Goal: Task Accomplishment & Management: Use online tool/utility

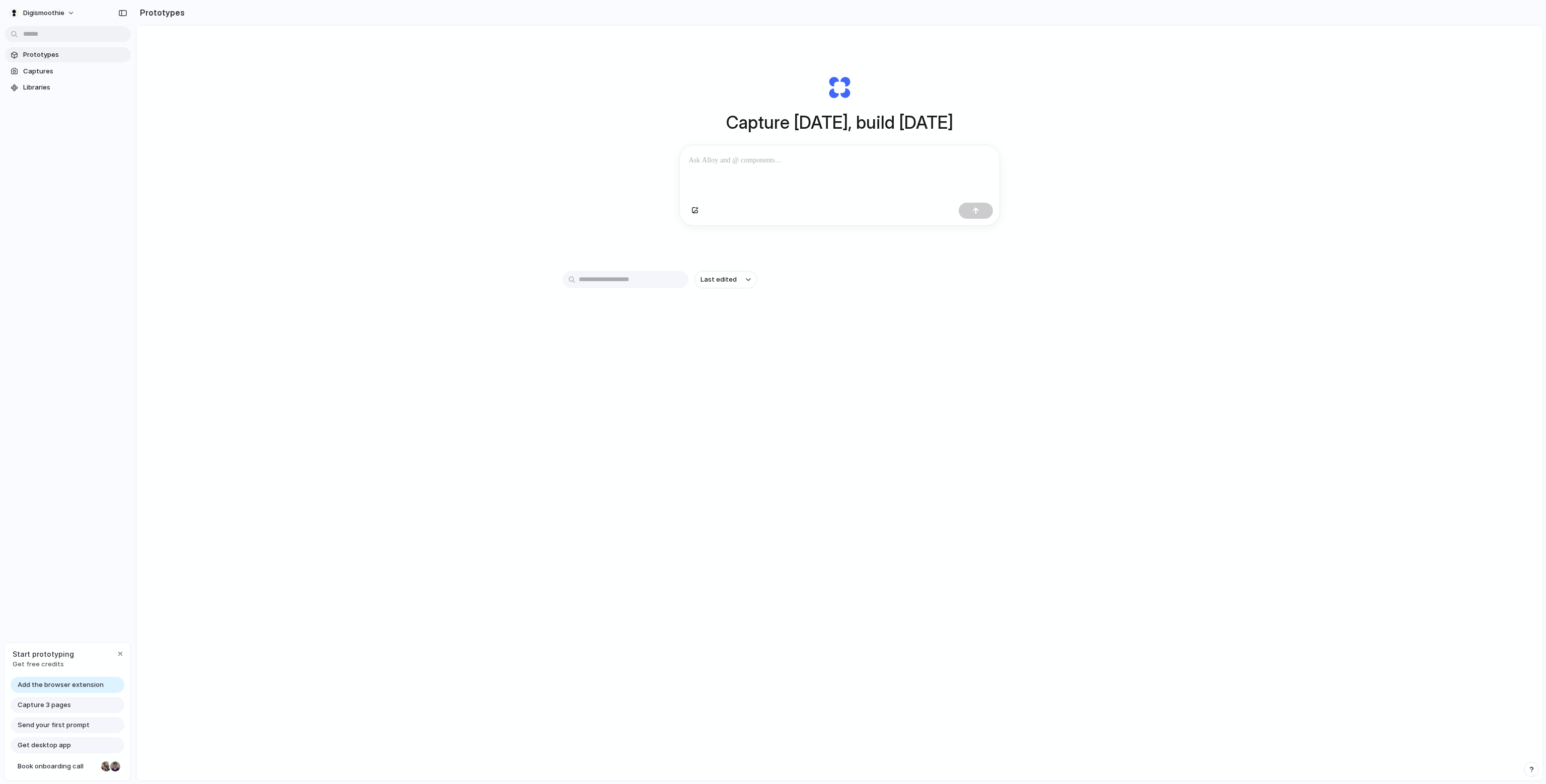
click at [92, 682] on span "Add the browser extension" at bounding box center [60, 685] width 86 height 10
